Goal: Information Seeking & Learning: Learn about a topic

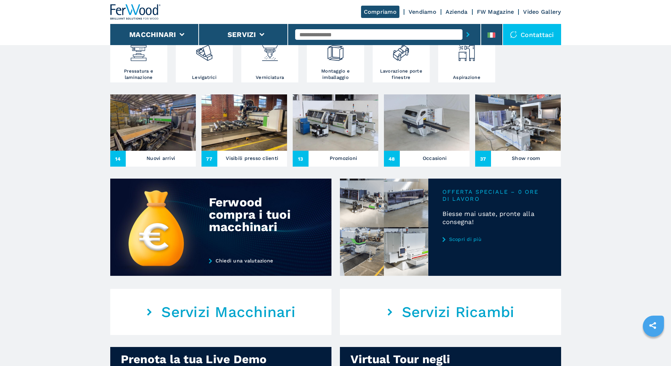
scroll to position [211, 0]
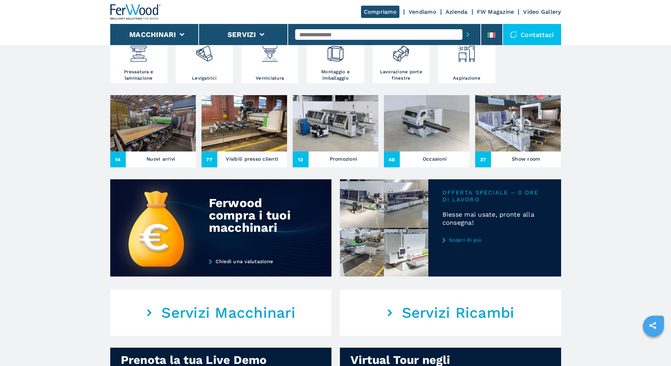
click at [514, 164] on h3 "Show room" at bounding box center [526, 159] width 28 height 10
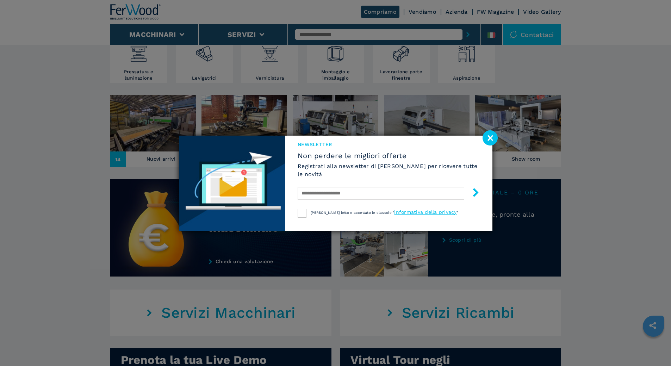
click at [491, 138] on image at bounding box center [490, 137] width 15 height 15
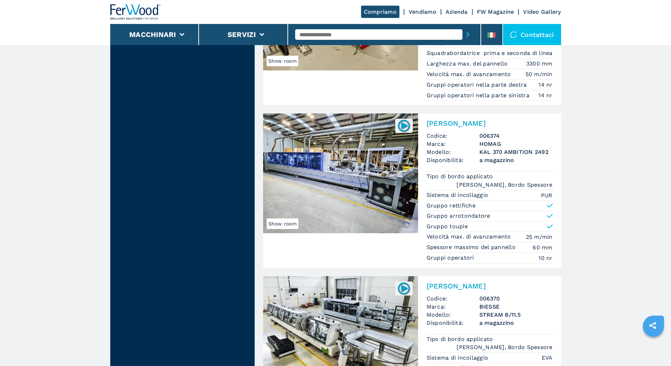
scroll to position [1621, 0]
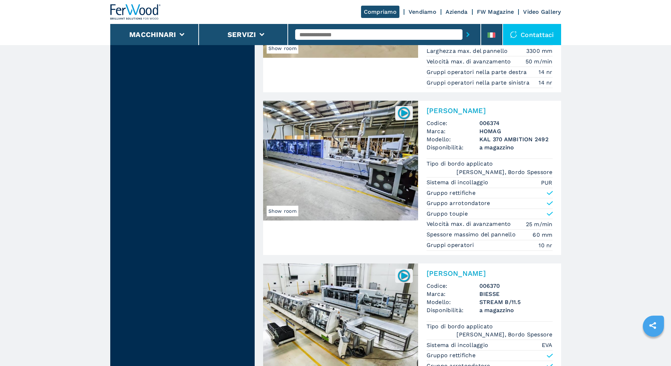
click at [367, 143] on img at bounding box center [340, 161] width 155 height 120
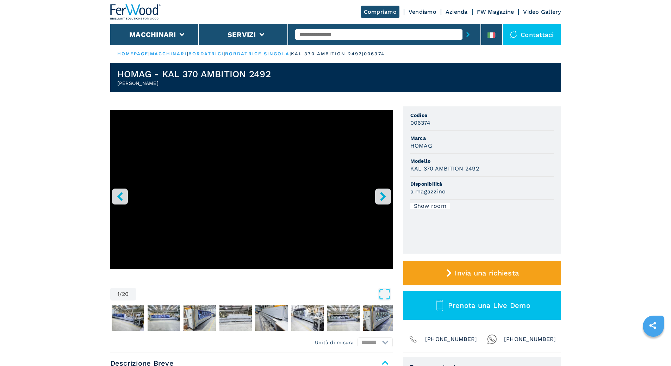
click at [380, 195] on icon "right-button" at bounding box center [383, 196] width 9 height 9
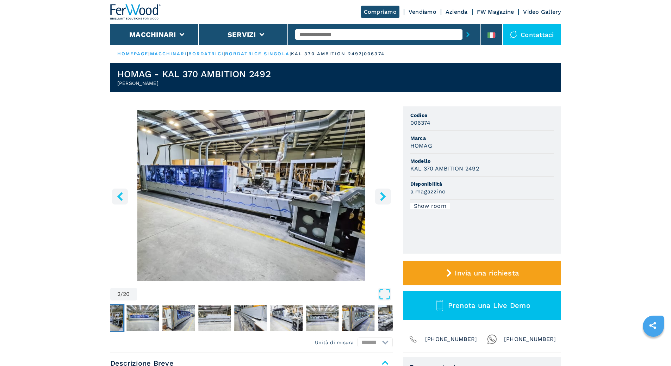
click at [380, 195] on icon "right-button" at bounding box center [383, 196] width 9 height 9
click at [361, 313] on img "Go to Slide 9" at bounding box center [358, 318] width 32 height 25
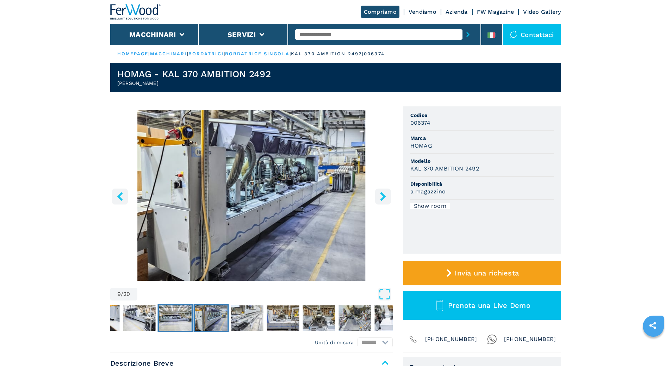
click at [173, 321] on img "Go to Slide 8" at bounding box center [175, 318] width 32 height 25
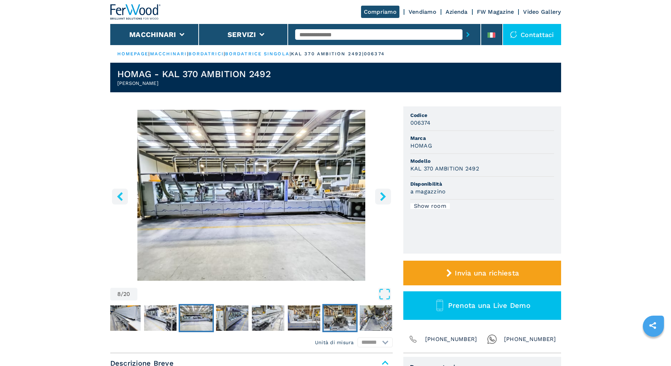
click at [354, 325] on img "Go to Slide 12" at bounding box center [340, 318] width 32 height 25
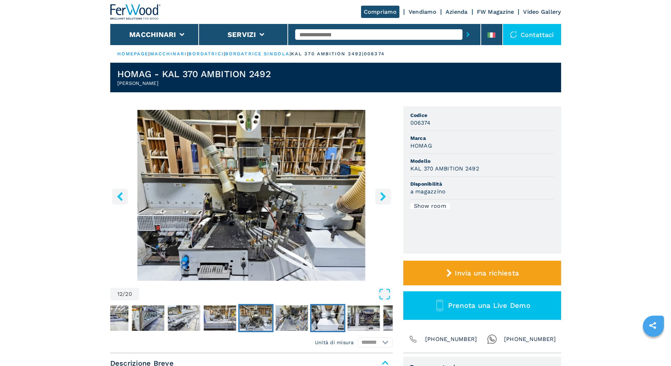
click at [327, 316] on img "Go to Slide 14" at bounding box center [328, 318] width 32 height 25
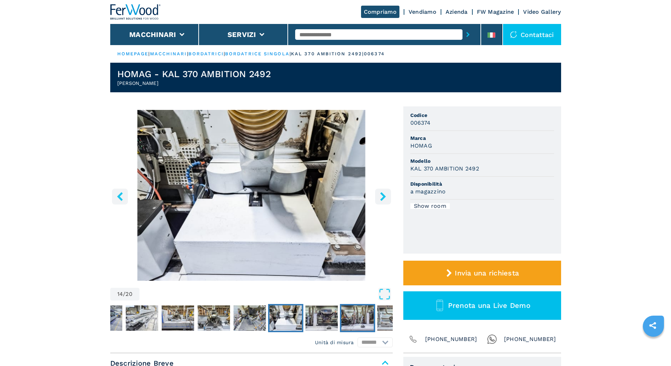
click at [362, 314] on img "Go to Slide 16" at bounding box center [358, 318] width 32 height 25
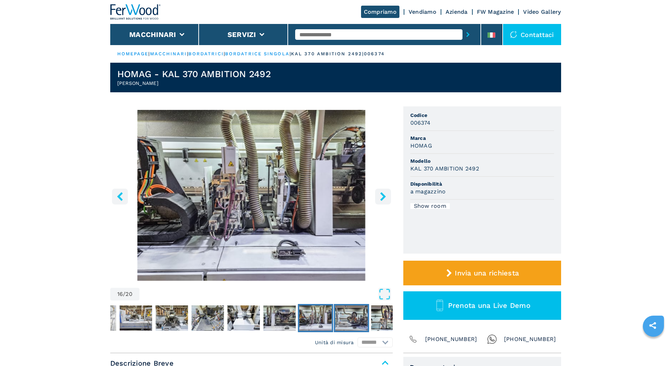
click at [360, 315] on img "Go to Slide 17" at bounding box center [351, 318] width 32 height 25
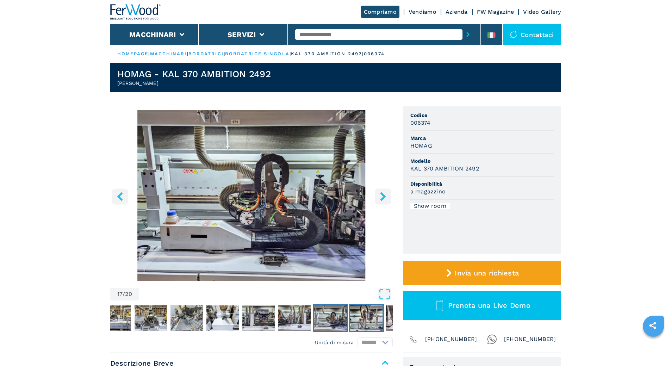
click at [364, 319] on img "Go to Slide 18" at bounding box center [366, 318] width 32 height 25
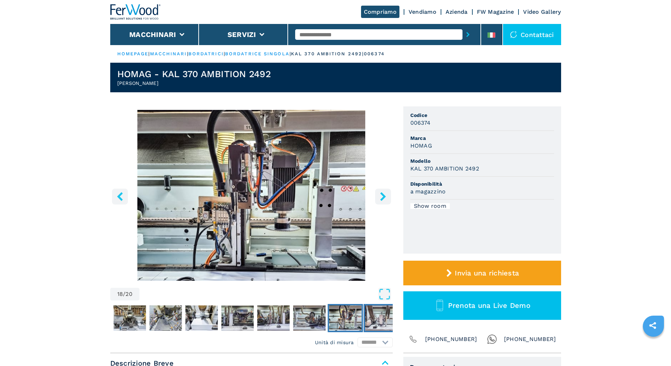
click at [372, 319] on img "Go to Slide 19" at bounding box center [381, 318] width 32 height 25
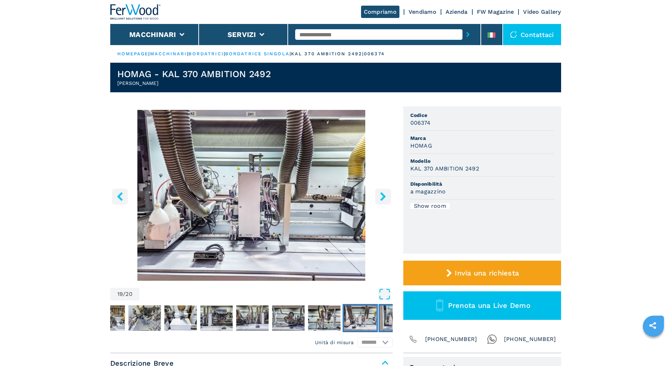
click at [392, 316] on img "Go to Slide 20" at bounding box center [396, 318] width 32 height 25
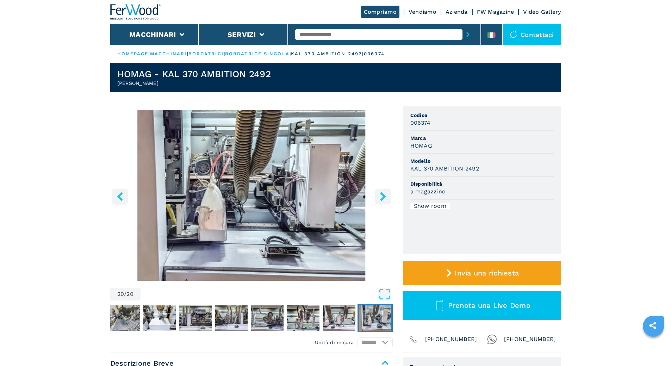
click at [385, 198] on icon "right-button" at bounding box center [383, 196] width 9 height 9
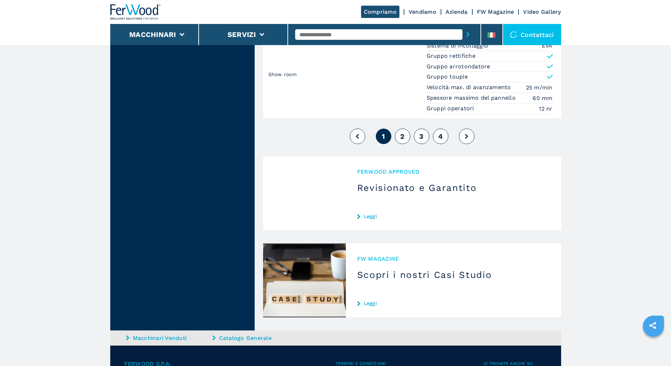
scroll to position [1881, 0]
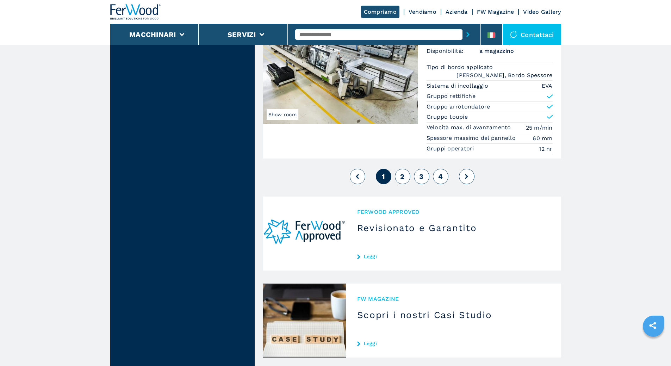
click at [405, 175] on button "2" at bounding box center [403, 177] width 16 height 16
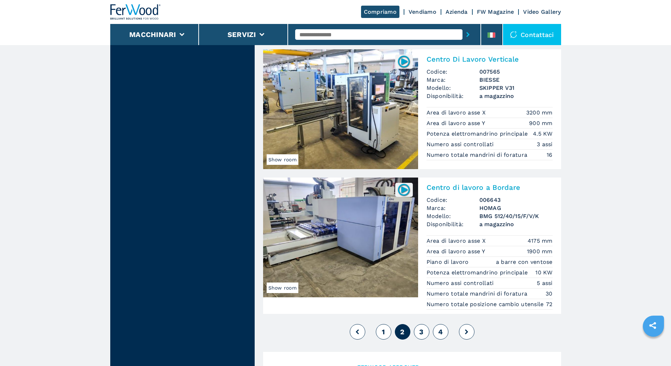
scroll to position [1621, 0]
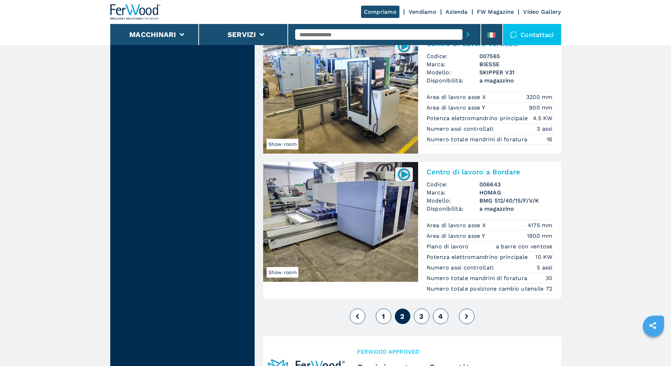
click at [420, 321] on span "3" at bounding box center [421, 316] width 4 height 8
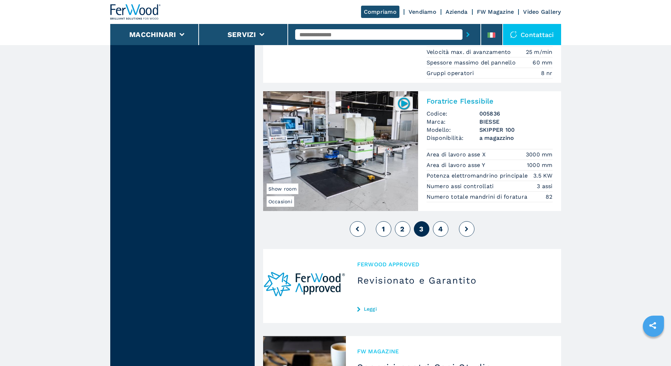
scroll to position [1692, 0]
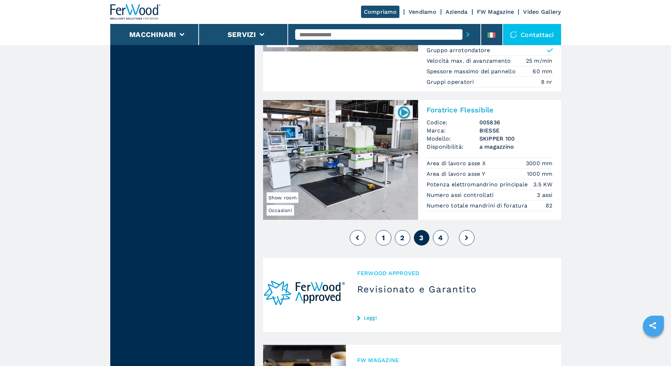
click at [445, 237] on button "4" at bounding box center [441, 238] width 16 height 16
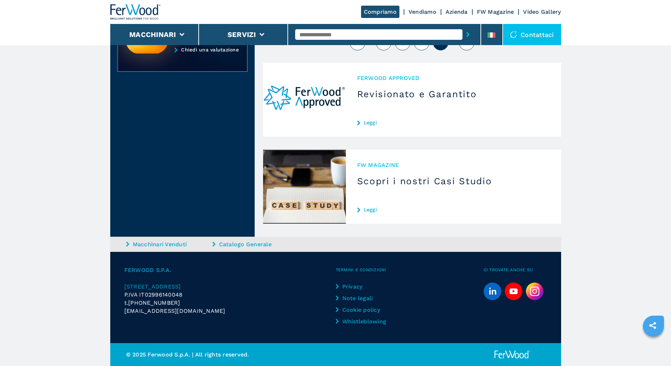
scroll to position [130, 0]
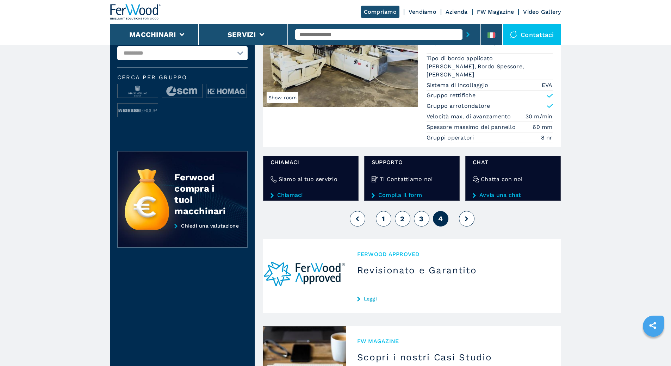
click at [419, 221] on span "3" at bounding box center [421, 219] width 4 height 8
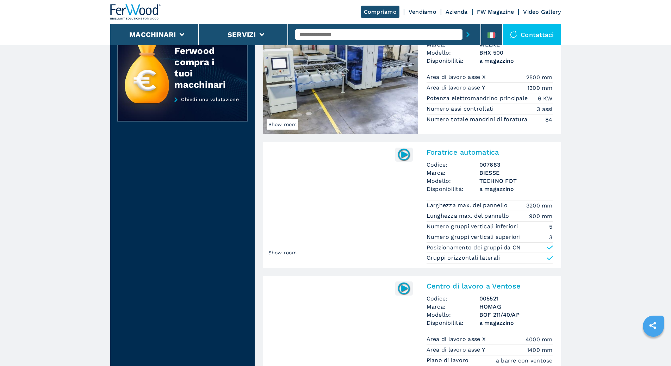
scroll to position [352, 0]
